Goal: Find specific page/section: Find specific page/section

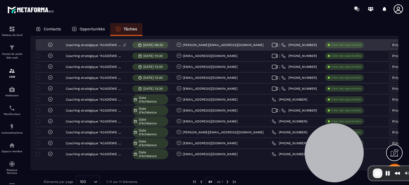
scroll to position [53, 0]
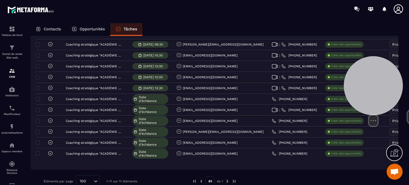
drag, startPoint x: 362, startPoint y: 103, endPoint x: 344, endPoint y: 91, distance: 21.4
click at [376, 79] on div at bounding box center [373, 85] width 59 height 59
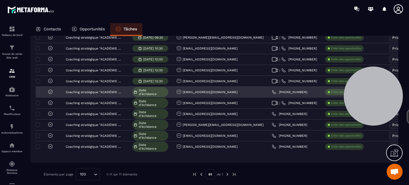
scroll to position [64, 0]
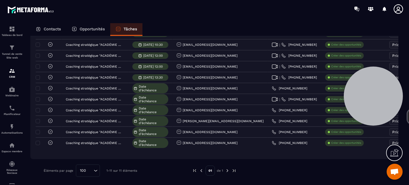
click at [392, 154] on icon at bounding box center [394, 153] width 9 height 9
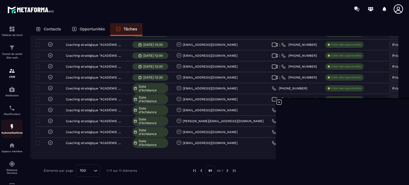
click at [11, 129] on img at bounding box center [12, 127] width 6 height 6
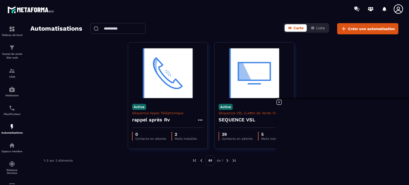
click at [356, 78] on div "Active Séquence Appel Téléphonique rappel après Rv 0 Contacts en attente 2 Mail…" at bounding box center [214, 98] width 368 height 113
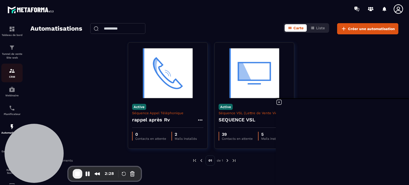
click at [10, 71] on img at bounding box center [12, 71] width 6 height 6
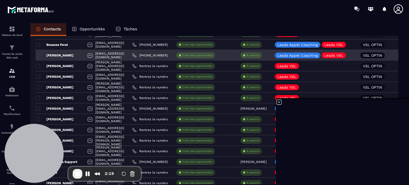
scroll to position [27, 0]
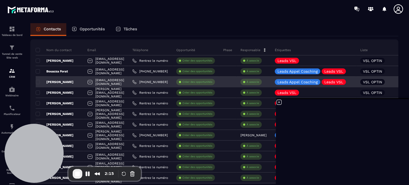
click at [57, 81] on p "[PERSON_NAME]" at bounding box center [55, 82] width 38 height 4
